Goal: Information Seeking & Learning: Learn about a topic

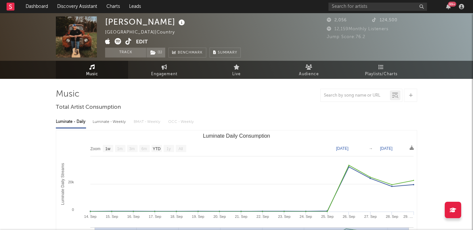
select select "1w"
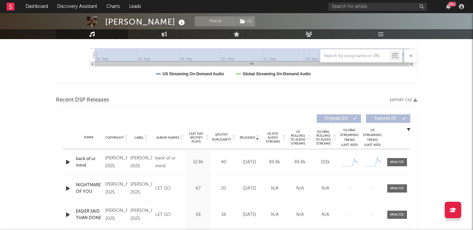
scroll to position [213, 0]
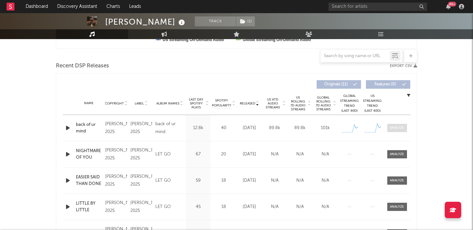
click at [397, 131] on span at bounding box center [397, 128] width 20 height 8
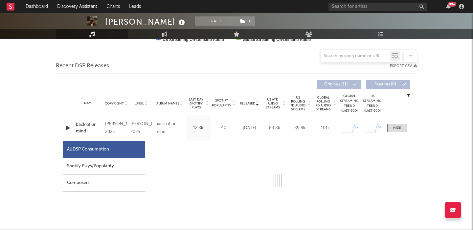
select select "1w"
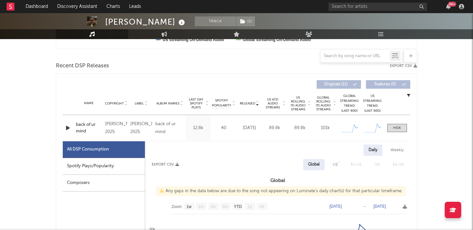
click at [66, 129] on icon "button" at bounding box center [67, 128] width 7 height 8
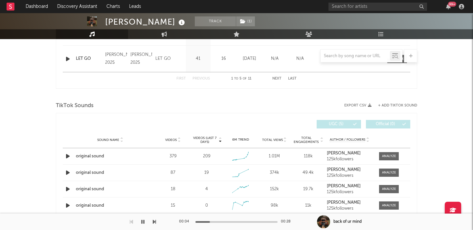
scroll to position [748, 0]
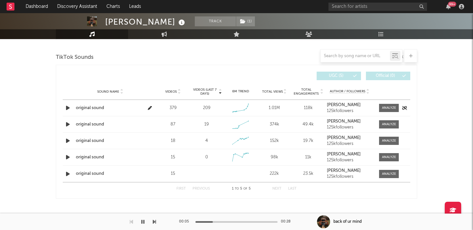
click at [393, 113] on div "Sound Name original sound Videos 379 Videos (last 7 days) 209 Weekly Growth % +…" at bounding box center [236, 108] width 347 height 16
click at [387, 107] on div at bounding box center [389, 107] width 14 height 5
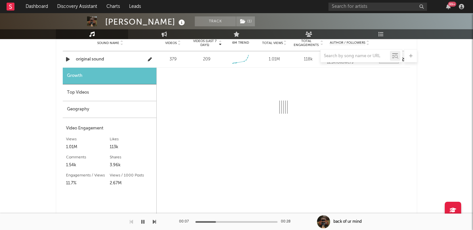
select select "1w"
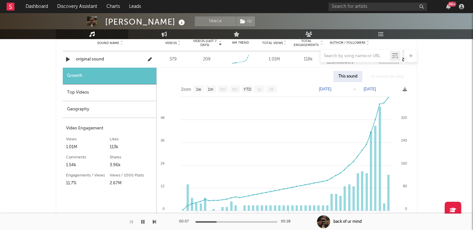
scroll to position [811, 0]
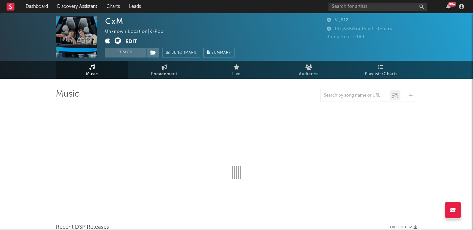
select select "1w"
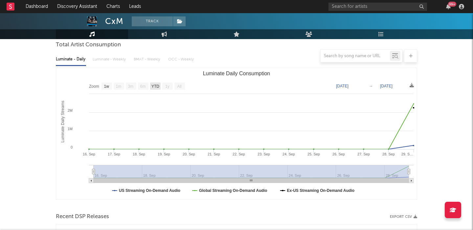
scroll to position [220, 0]
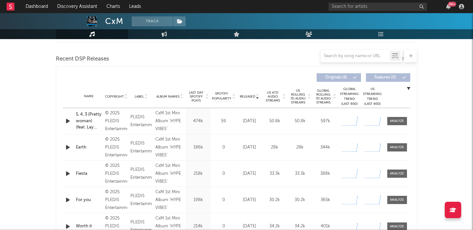
click at [66, 121] on icon "button" at bounding box center [67, 121] width 7 height 8
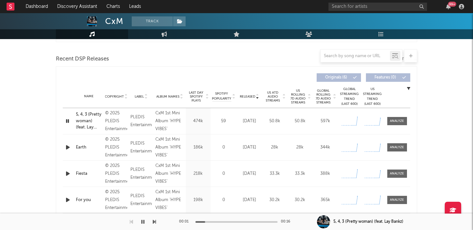
click at [296, 100] on span "US Rolling 7D Audio Streams" at bounding box center [298, 97] width 18 height 16
click at [396, 119] on div at bounding box center [397, 121] width 14 height 5
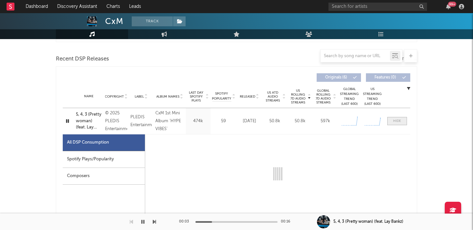
select select "1w"
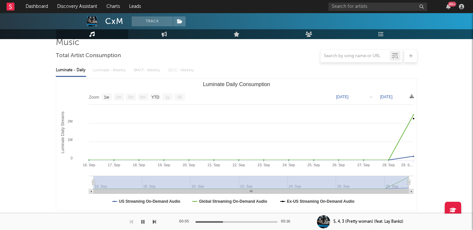
scroll to position [0, 0]
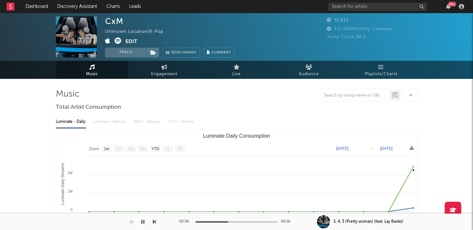
click at [117, 41] on icon at bounding box center [118, 40] width 7 height 7
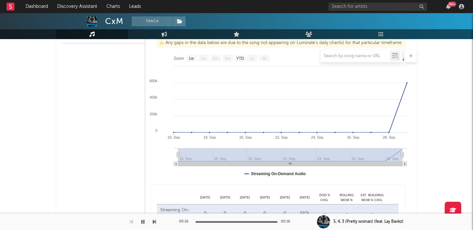
scroll to position [517, 0]
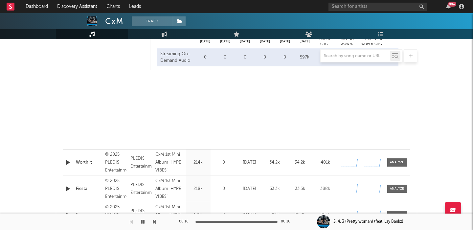
click at [70, 163] on icon "button" at bounding box center [67, 162] width 7 height 8
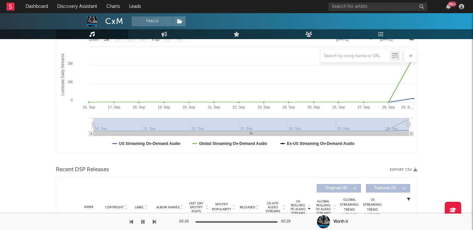
scroll to position [0, 0]
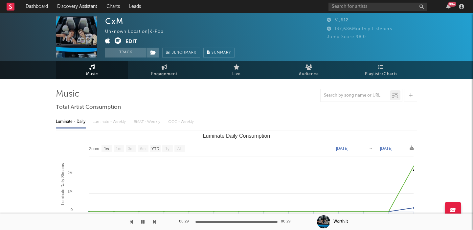
click at [118, 40] on icon at bounding box center [118, 40] width 7 height 7
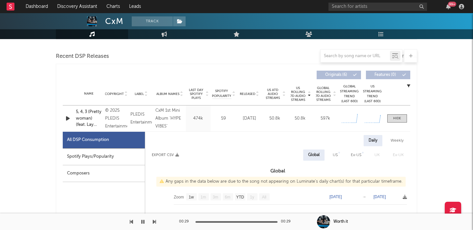
scroll to position [168, 0]
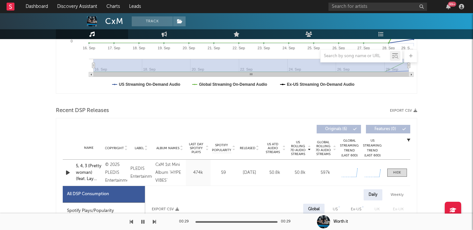
click at [246, 145] on div "Name Copyright Label Album Names Composer Names 7 Day Spotify Plays Last Day Sp…" at bounding box center [236, 148] width 347 height 23
click at [246, 148] on span "Released" at bounding box center [247, 148] width 15 height 4
click at [245, 148] on span "Released" at bounding box center [247, 148] width 15 height 4
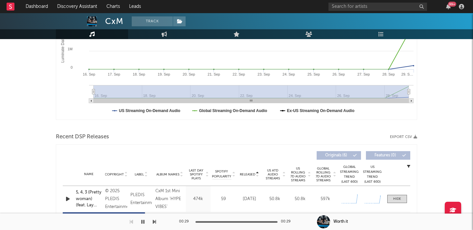
scroll to position [32, 0]
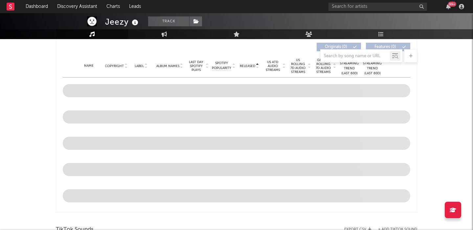
scroll to position [215, 0]
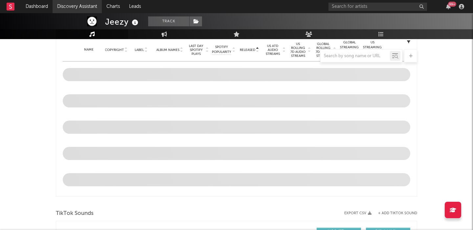
select select "6m"
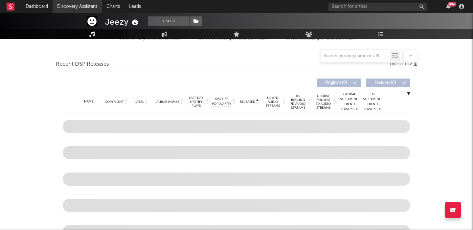
scroll to position [267, 0]
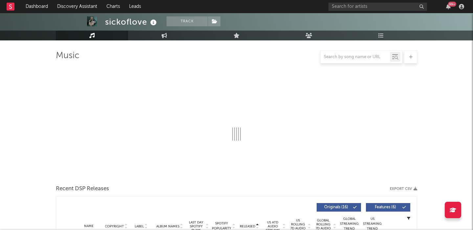
scroll to position [126, 0]
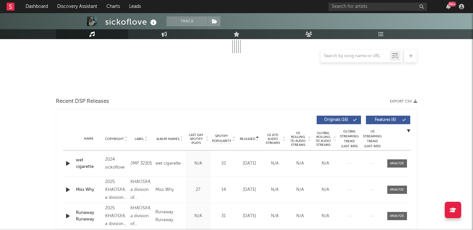
click at [301, 141] on span "US Rolling 7D Audio Streams" at bounding box center [298, 139] width 18 height 16
click at [66, 162] on icon "button" at bounding box center [67, 163] width 7 height 8
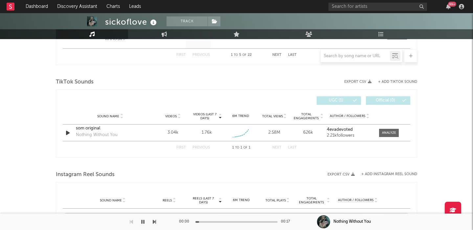
scroll to position [390, 0]
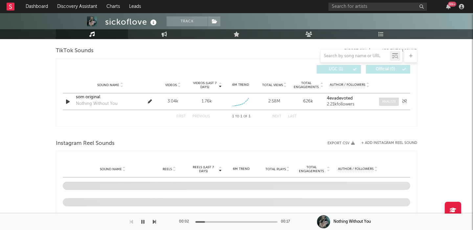
click at [387, 100] on div at bounding box center [389, 101] width 14 height 5
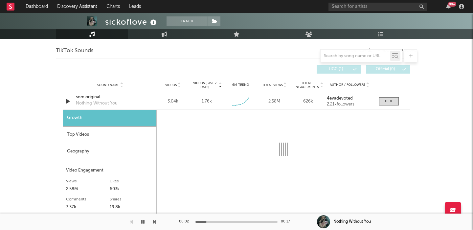
select select "1w"
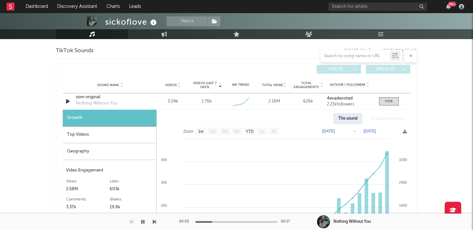
click at [103, 148] on div "Geography" at bounding box center [110, 151] width 94 height 17
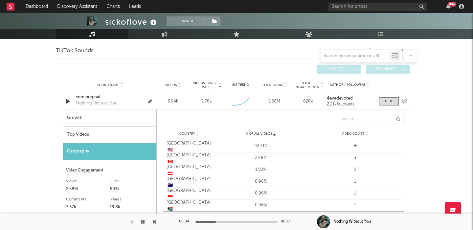
click at [94, 100] on div "som original" at bounding box center [110, 97] width 69 height 7
click at [91, 117] on div "Growth" at bounding box center [110, 118] width 94 height 17
select select "1w"
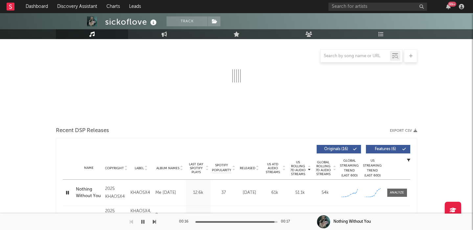
scroll to position [0, 0]
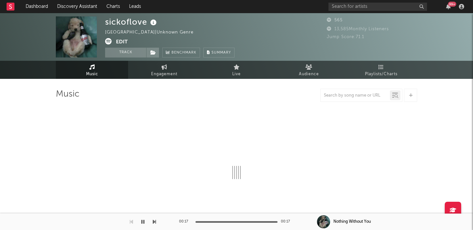
click at [153, 25] on icon at bounding box center [154, 22] width 10 height 9
click at [153, 24] on icon at bounding box center [154, 22] width 10 height 9
click at [369, 8] on input "text" at bounding box center [377, 7] width 99 height 8
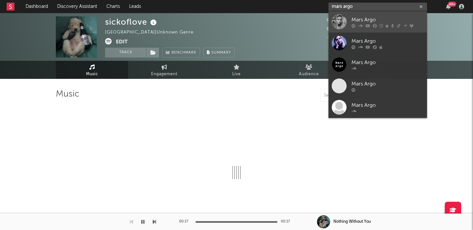
type input "mars argo"
click at [378, 28] on link "Mars Argo" at bounding box center [377, 21] width 99 height 21
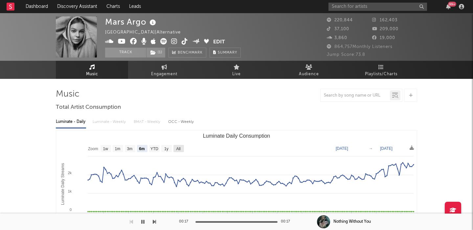
click at [179, 148] on text "All" at bounding box center [178, 148] width 4 height 5
select select "All"
type input "2022-04-12"
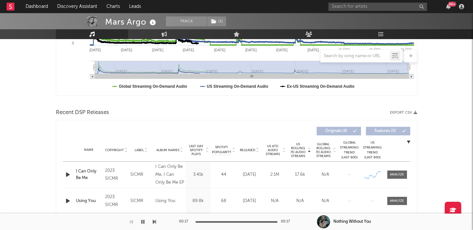
click at [66, 174] on icon "button" at bounding box center [67, 174] width 7 height 8
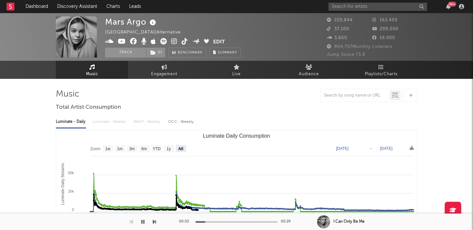
click at [178, 40] on span at bounding box center [159, 42] width 108 height 8
click at [174, 40] on icon at bounding box center [174, 41] width 6 height 7
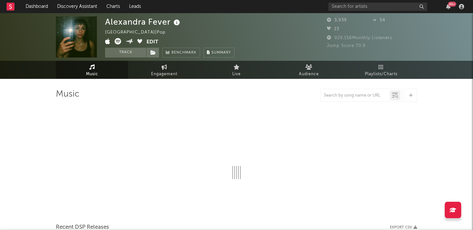
select select "6m"
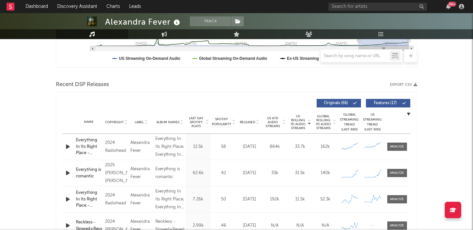
scroll to position [203, 0]
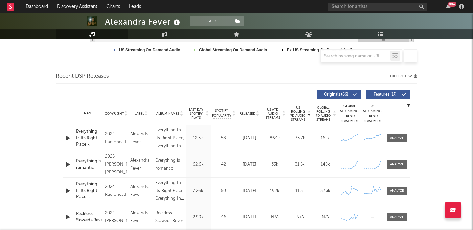
click at [66, 161] on icon "button" at bounding box center [67, 164] width 7 height 8
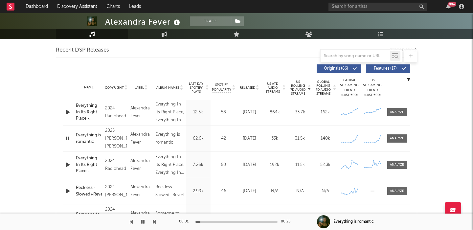
scroll to position [240, 0]
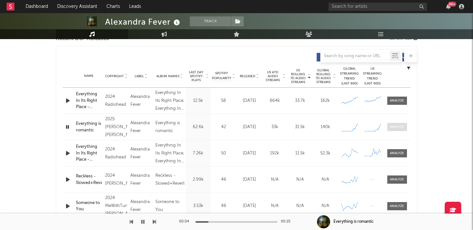
click at [401, 126] on div at bounding box center [397, 126] width 14 height 5
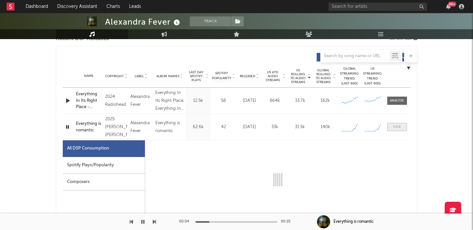
select select "1w"
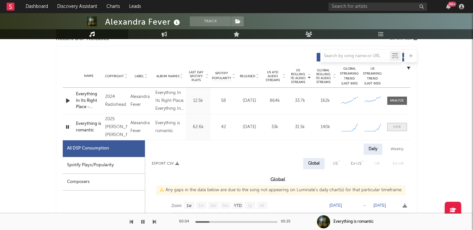
scroll to position [306, 0]
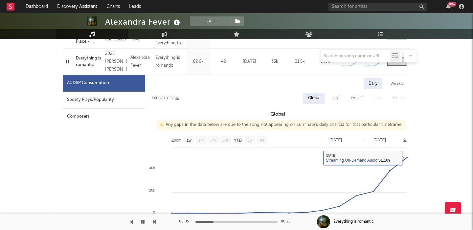
click at [329, 93] on div "US" at bounding box center [335, 98] width 15 height 11
select select "1w"
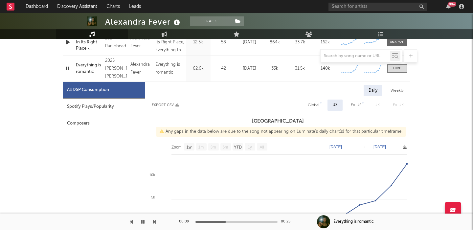
scroll to position [251, 0]
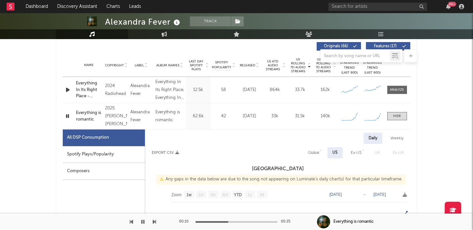
click at [94, 115] on div "Everything is romantic" at bounding box center [89, 116] width 26 height 13
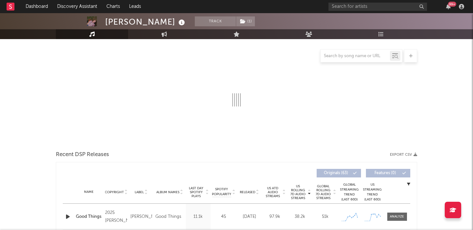
scroll to position [192, 0]
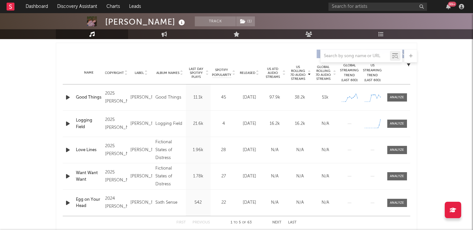
click at [65, 122] on icon "button" at bounding box center [67, 124] width 7 height 8
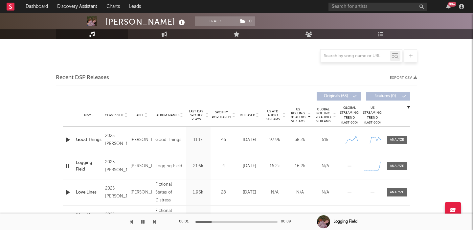
scroll to position [150, 0]
click at [408, 169] on div at bounding box center [397, 166] width 26 height 8
click at [395, 164] on div at bounding box center [397, 165] width 14 height 5
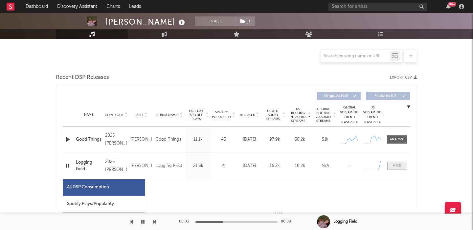
select select "1w"
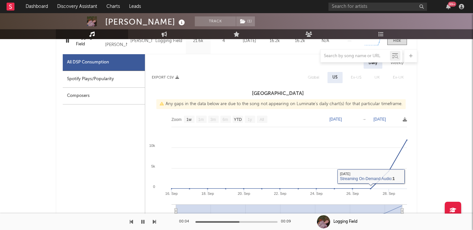
click at [123, 77] on div "Spotify Plays/Popularity" at bounding box center [104, 79] width 82 height 17
select select "1w"
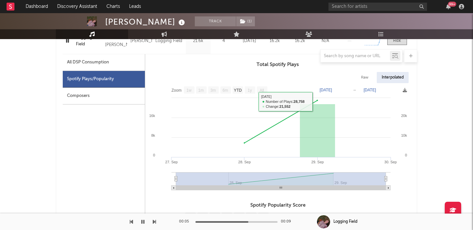
click at [370, 76] on div "Raw" at bounding box center [364, 77] width 17 height 11
select select "1w"
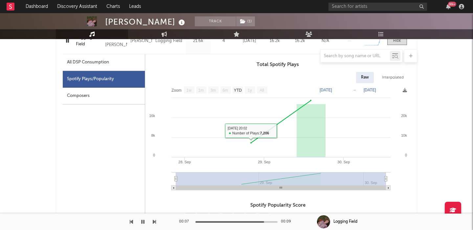
click at [104, 67] on div "All DSP Consumption" at bounding box center [104, 62] width 82 height 17
select select "1w"
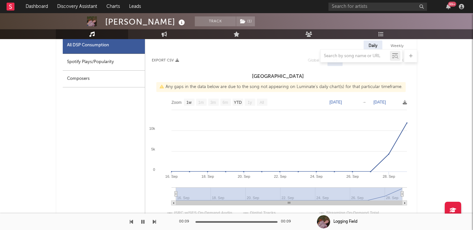
scroll to position [189, 0]
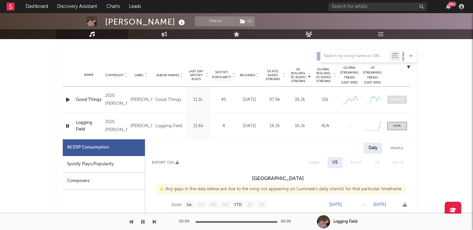
click at [399, 103] on span at bounding box center [397, 100] width 20 height 8
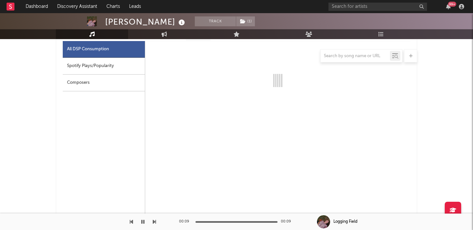
select select "1w"
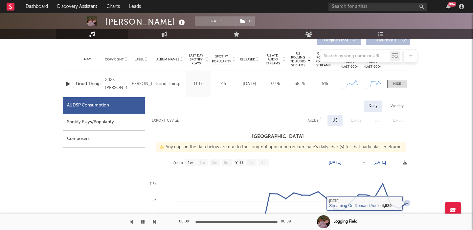
scroll to position [173, 0]
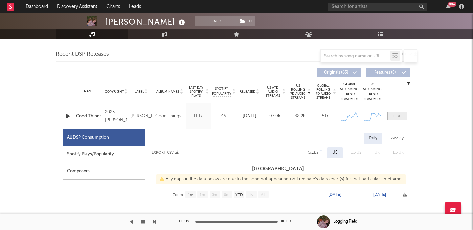
click at [396, 115] on div at bounding box center [397, 116] width 8 height 5
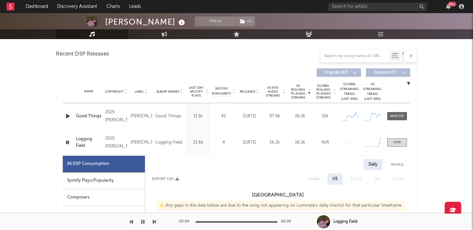
click at [84, 138] on div "Logging Field" at bounding box center [89, 142] width 26 height 13
click at [68, 117] on icon "button" at bounding box center [67, 116] width 7 height 8
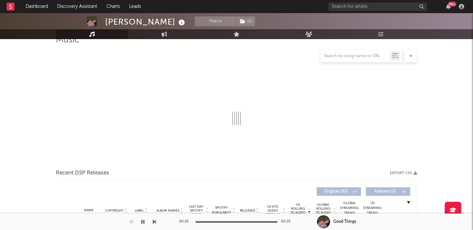
scroll to position [203, 0]
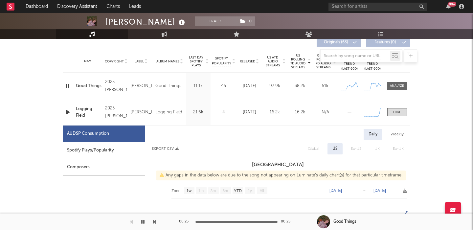
click at [69, 86] on icon "button" at bounding box center [67, 86] width 6 height 8
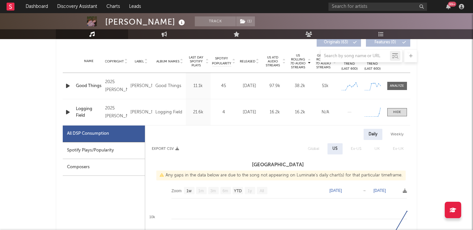
click at [67, 109] on icon "button" at bounding box center [67, 112] width 7 height 8
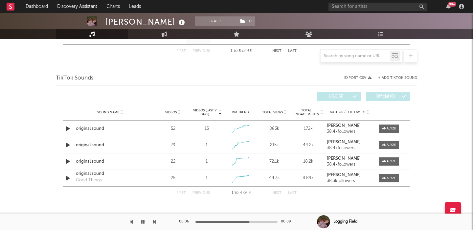
scroll to position [686, 0]
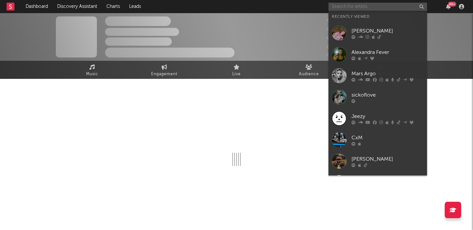
click at [385, 3] on input "text" at bounding box center [377, 7] width 99 height 8
paste input "https://open.spotify.com/track/38iBHhjHpRTkIlAW9IeAdZ?si=4670166942924513"
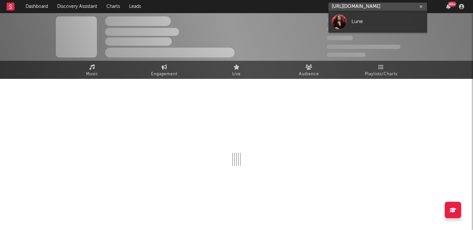
type input "https://open.spotify.com/track/38iBHhjHpRTkIlAW9IeAdZ?si=4670166942924513"
click at [390, 16] on link "Lune" at bounding box center [377, 21] width 99 height 21
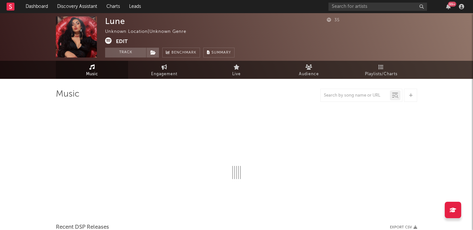
select select "1w"
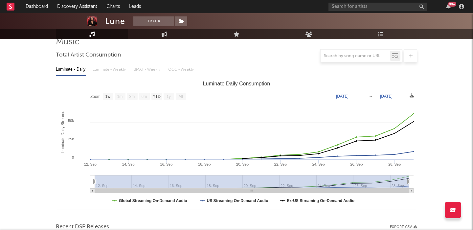
scroll to position [172, 0]
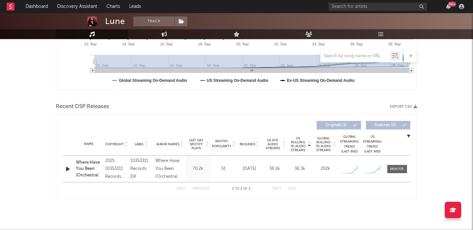
click at [67, 168] on icon "button" at bounding box center [67, 169] width 7 height 8
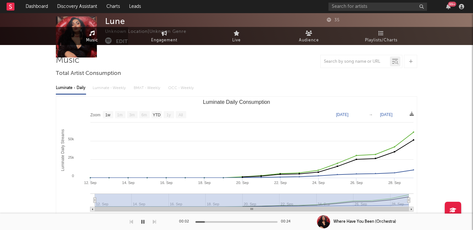
scroll to position [0, 0]
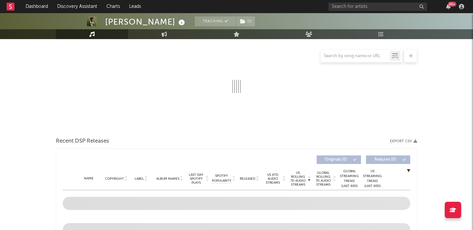
scroll to position [86, 0]
select select "6m"
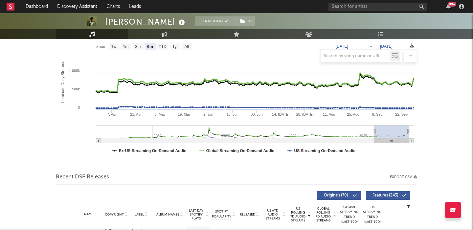
scroll to position [101, 0]
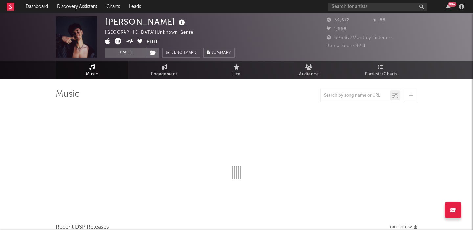
select select "6m"
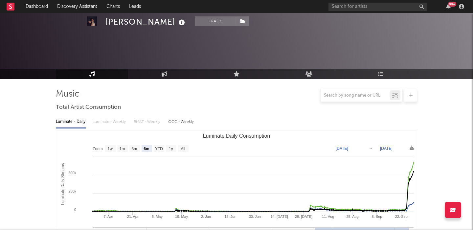
scroll to position [205, 0]
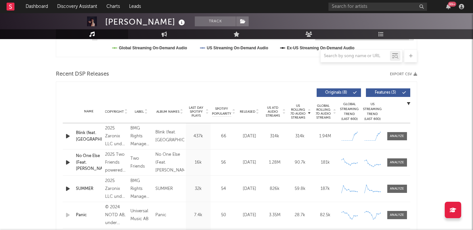
click at [68, 135] on icon "button" at bounding box center [67, 136] width 7 height 8
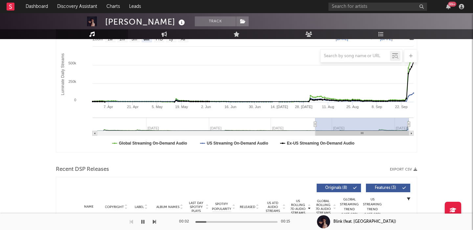
scroll to position [0, 0]
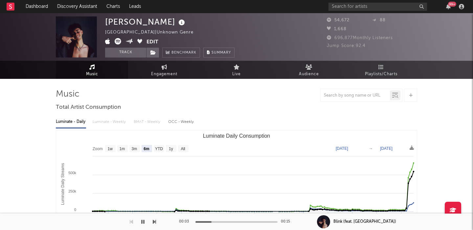
click at [177, 22] on icon at bounding box center [182, 22] width 10 height 9
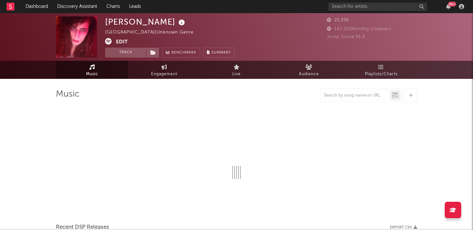
select select "1w"
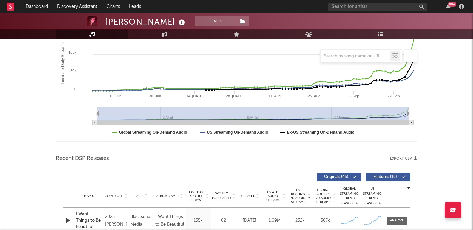
scroll to position [204, 0]
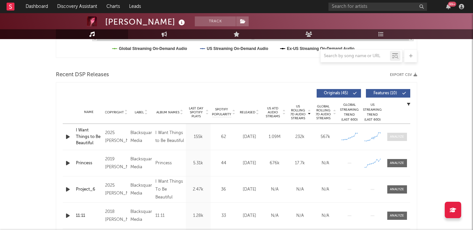
click at [395, 136] on div at bounding box center [397, 136] width 14 height 5
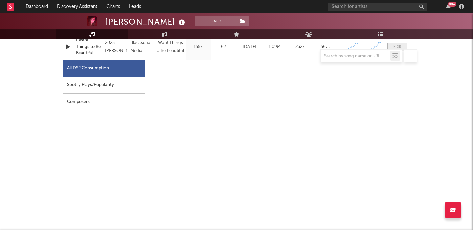
scroll to position [297, 0]
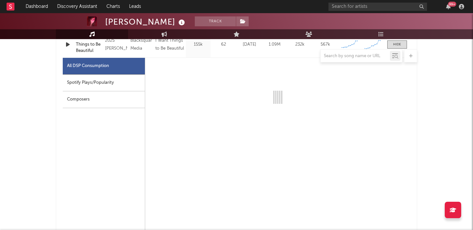
select select "1w"
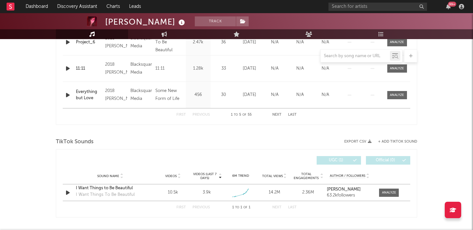
scroll to position [692, 0]
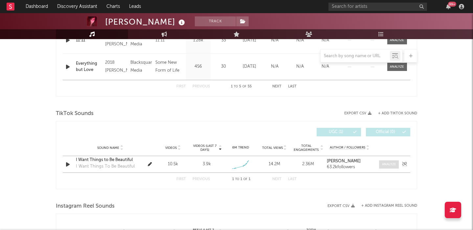
click at [391, 161] on span at bounding box center [389, 164] width 20 height 8
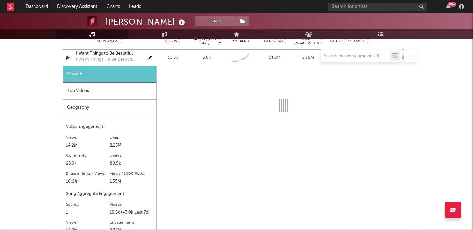
scroll to position [801, 0]
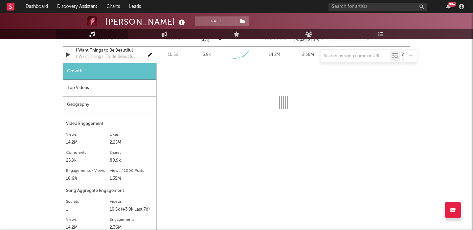
select select "1w"
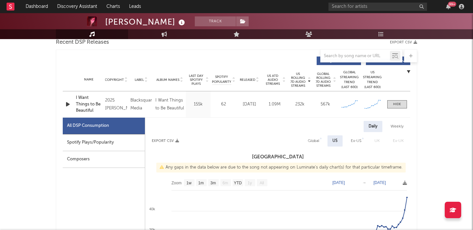
click at [316, 141] on div "Global" at bounding box center [313, 141] width 11 height 8
select select "1w"
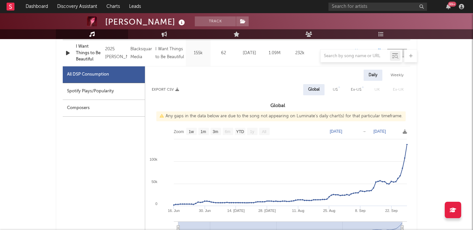
scroll to position [298, 0]
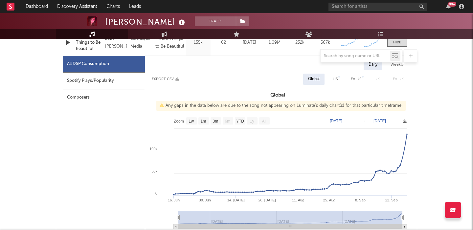
click at [104, 157] on div "All DSP Consumption Spotify Plays/Popularity Composers" at bounding box center [104, 212] width 82 height 312
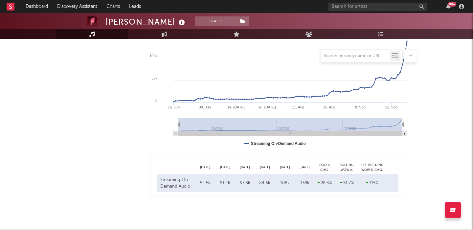
scroll to position [407, 0]
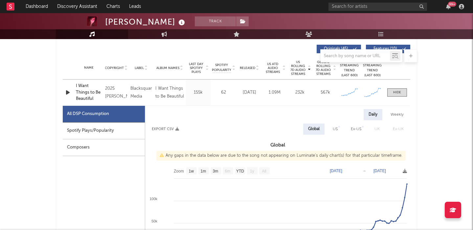
click at [337, 126] on div "US" at bounding box center [335, 129] width 5 height 8
select select "1w"
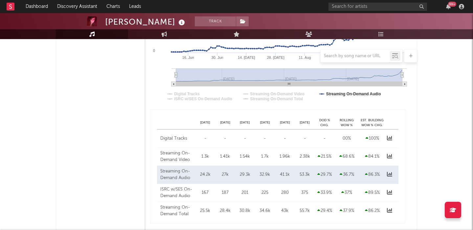
scroll to position [216, 0]
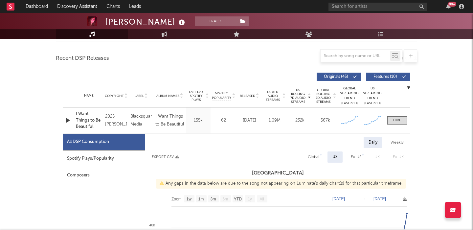
click at [313, 161] on div "Global" at bounding box center [313, 156] width 21 height 11
select select "1w"
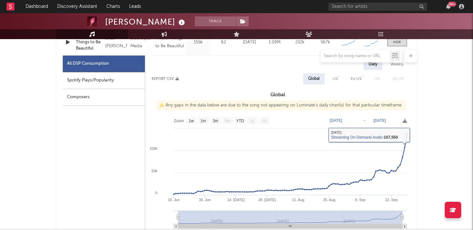
scroll to position [289, 0]
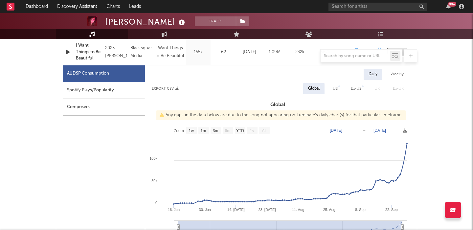
click at [87, 51] on div at bounding box center [236, 55] width 361 height 13
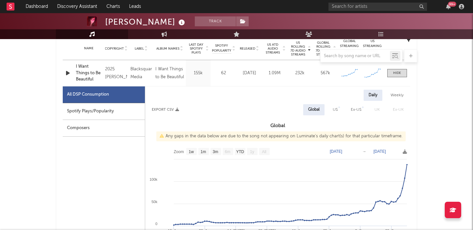
scroll to position [267, 0]
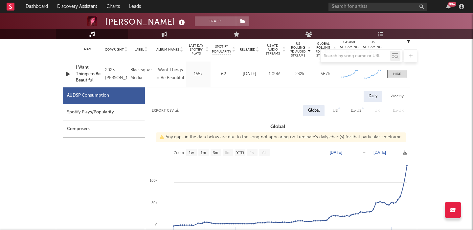
click at [87, 73] on div "I Want Things to Be Beautiful" at bounding box center [89, 73] width 26 height 19
click at [66, 76] on icon "button" at bounding box center [67, 74] width 7 height 8
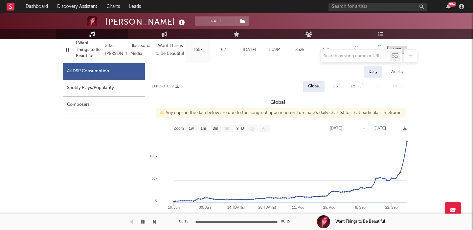
scroll to position [288, 0]
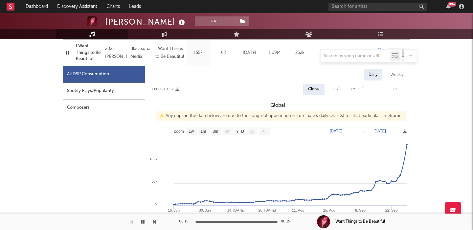
click at [93, 57] on div at bounding box center [236, 55] width 361 height 13
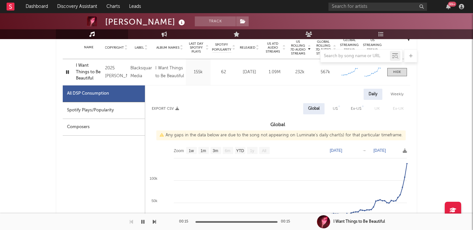
scroll to position [263, 0]
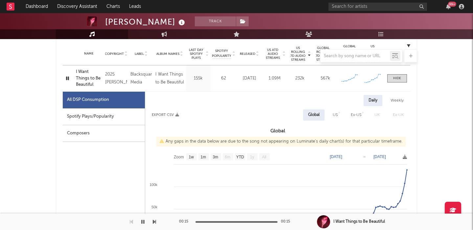
click at [85, 77] on div "I Want Things to Be Beautiful" at bounding box center [89, 78] width 26 height 19
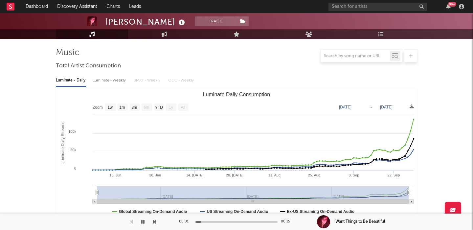
scroll to position [0, 0]
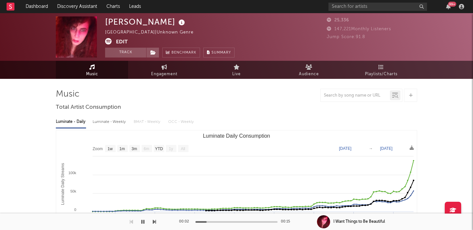
click at [167, 24] on div "Devi McCallion" at bounding box center [145, 21] width 81 height 11
click at [177, 24] on icon at bounding box center [182, 22] width 10 height 9
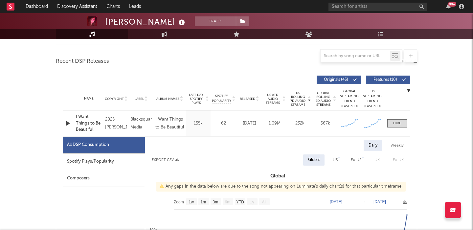
scroll to position [280, 0]
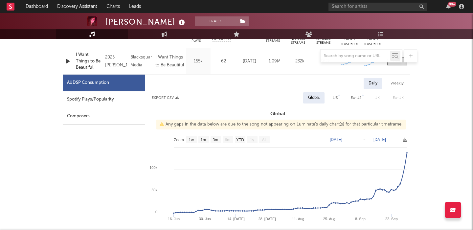
click at [84, 61] on div at bounding box center [236, 55] width 361 height 13
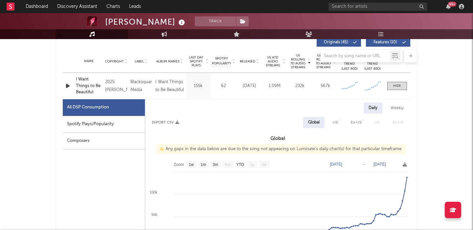
scroll to position [251, 0]
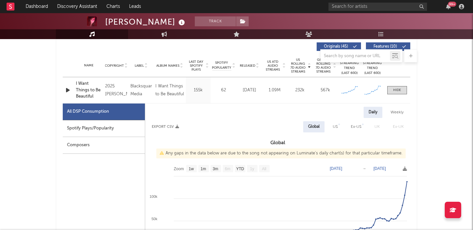
click at [86, 89] on div "I Want Things to Be Beautiful" at bounding box center [89, 89] width 26 height 19
click at [130, 131] on div "Spotify Plays/Popularity" at bounding box center [104, 128] width 82 height 17
select select "6m"
select select "1w"
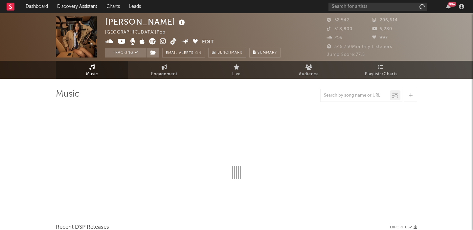
select select "6m"
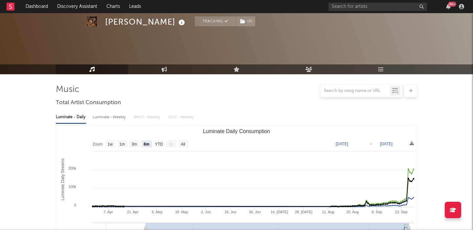
scroll to position [180, 0]
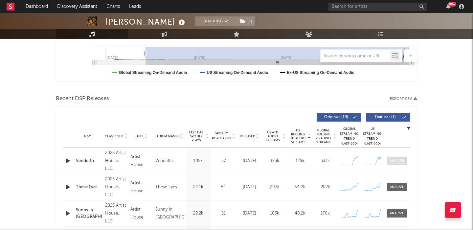
click at [396, 162] on div at bounding box center [397, 160] width 14 height 5
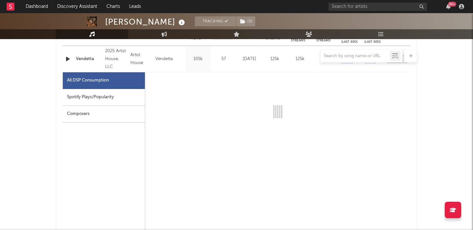
scroll to position [283, 0]
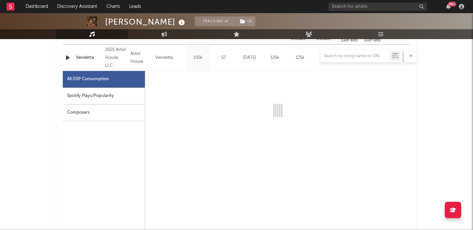
select select "1w"
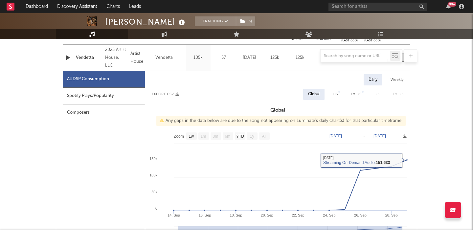
click at [335, 88] on div "Daily Weekly Export CSV Global US Ex-US UK Ex-UK Global Any gaps in the data be…" at bounding box center [277, 189] width 265 height 230
click at [335, 92] on div "US" at bounding box center [335, 94] width 5 height 8
select select "1w"
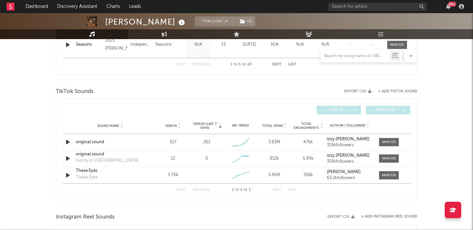
scroll to position [736, 0]
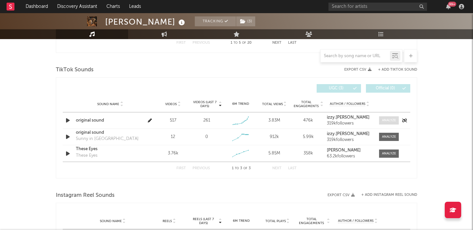
click at [389, 120] on div at bounding box center [389, 120] width 14 height 5
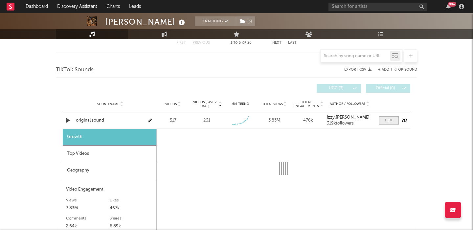
select select "1w"
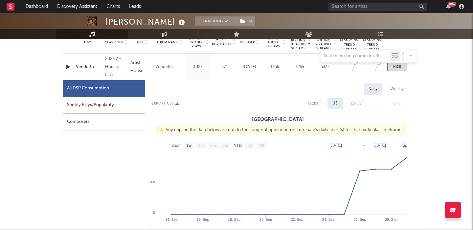
scroll to position [271, 0]
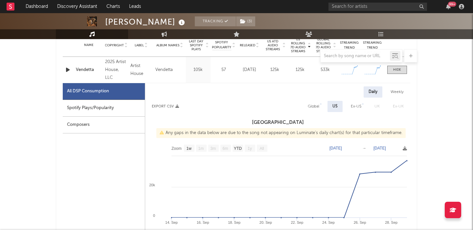
click at [88, 107] on div "Spotify Plays/Popularity" at bounding box center [104, 108] width 82 height 17
select select "1w"
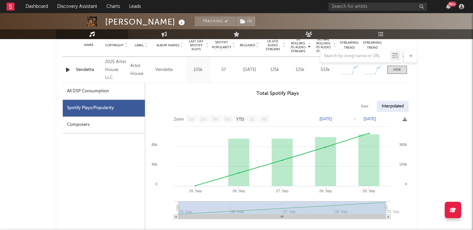
click at [68, 68] on icon "button" at bounding box center [67, 70] width 7 height 8
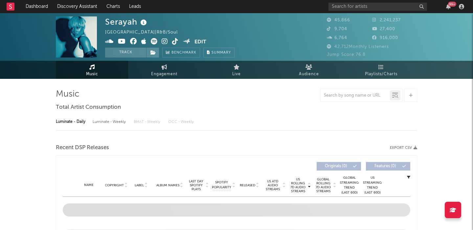
select select "6m"
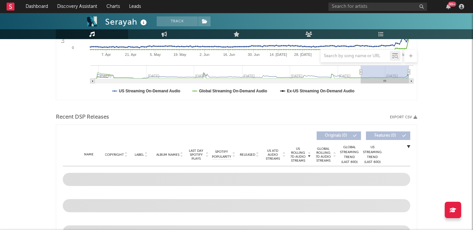
scroll to position [214, 0]
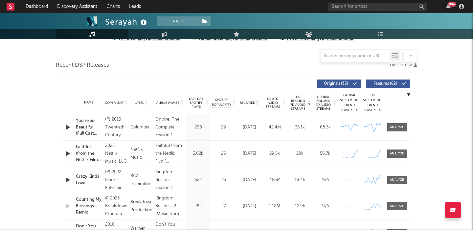
click at [251, 102] on span "Released" at bounding box center [247, 103] width 15 height 4
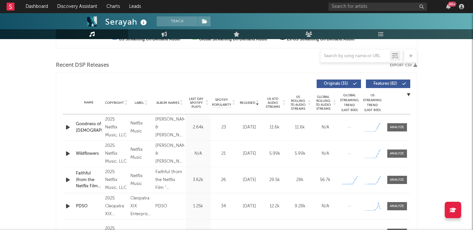
click at [65, 153] on icon "button" at bounding box center [67, 153] width 7 height 8
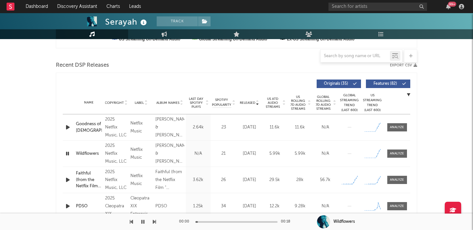
click at [64, 178] on div at bounding box center [68, 180] width 11 height 8
click at [71, 179] on icon "button" at bounding box center [67, 180] width 7 height 8
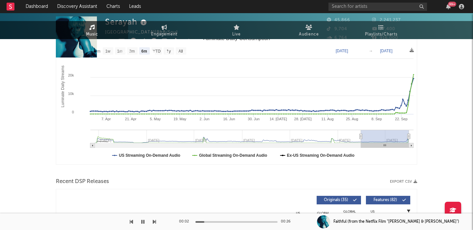
scroll to position [0, 0]
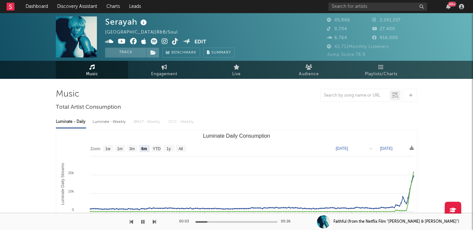
click at [165, 42] on icon at bounding box center [165, 41] width 6 height 7
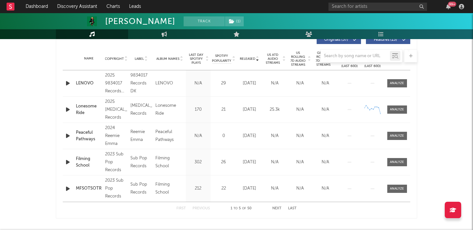
select select "6m"
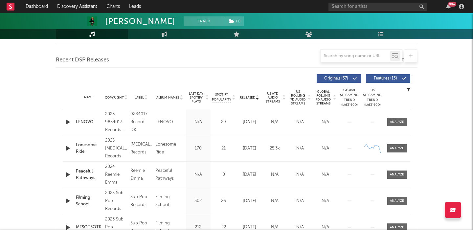
scroll to position [213, 0]
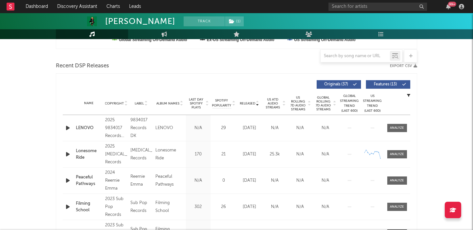
click at [293, 104] on span "US Rolling 7D Audio Streams" at bounding box center [298, 104] width 18 height 16
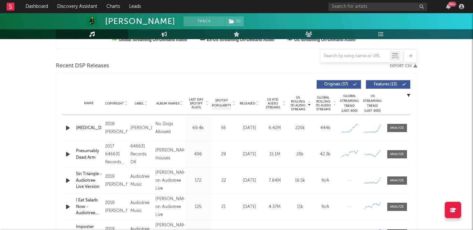
click at [69, 128] on icon "button" at bounding box center [67, 128] width 7 height 8
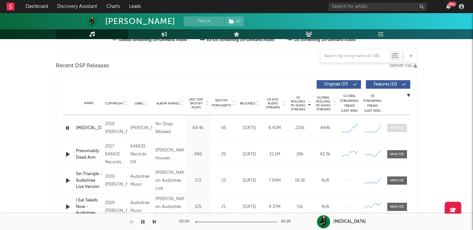
click at [392, 130] on div at bounding box center [397, 127] width 14 height 5
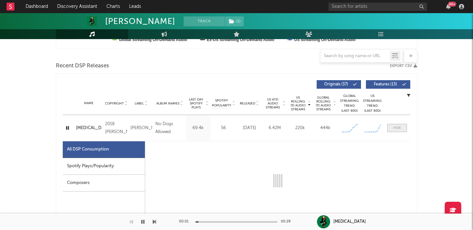
scroll to position [300, 0]
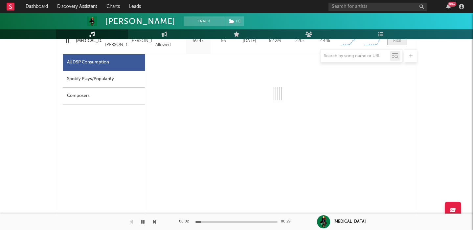
select select "6m"
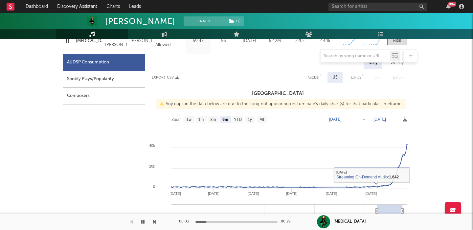
click at [313, 74] on div "Global" at bounding box center [313, 78] width 11 height 8
select select "6m"
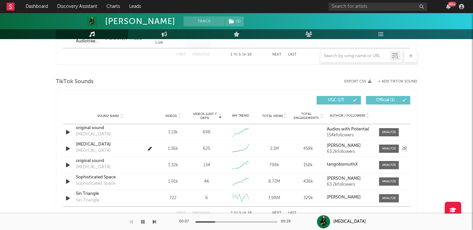
scroll to position [724, 0]
click at [389, 145] on span at bounding box center [389, 148] width 20 height 8
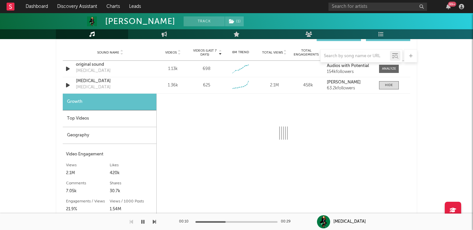
scroll to position [781, 0]
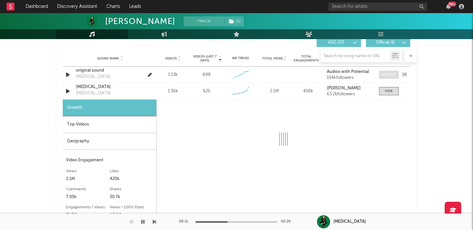
click at [391, 77] on div at bounding box center [389, 74] width 14 height 5
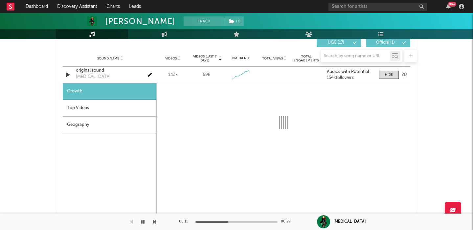
select select "1w"
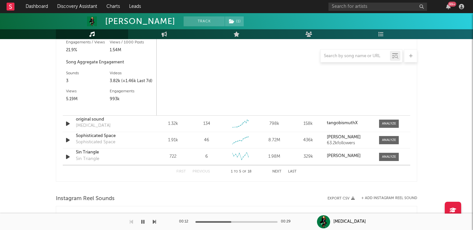
scroll to position [1155, 0]
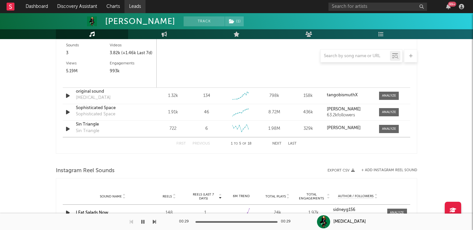
select select "6m"
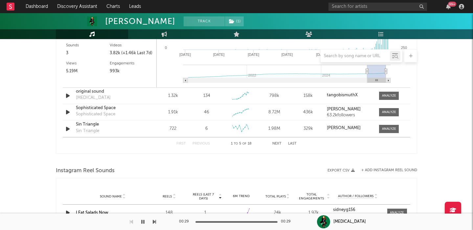
click at [378, 2] on div "99 +" at bounding box center [397, 6] width 138 height 13
click at [379, 6] on input "text" at bounding box center [377, 7] width 99 height 8
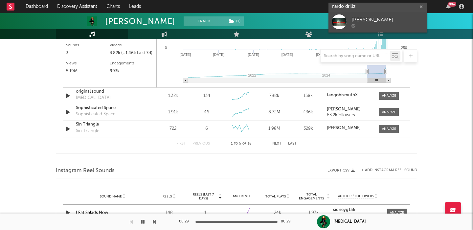
type input "nardo drillz"
click at [390, 23] on div "[PERSON_NAME]" at bounding box center [387, 20] width 72 height 8
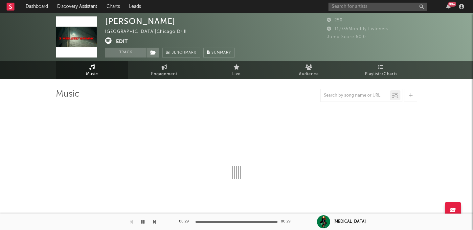
select select "1w"
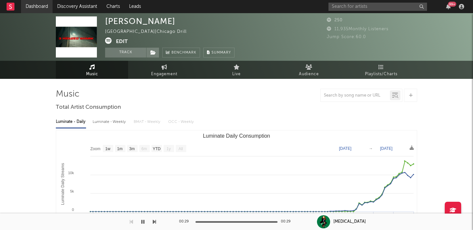
click at [39, 6] on link "Dashboard" at bounding box center [37, 6] width 32 height 13
